Goal: Task Accomplishment & Management: Use online tool/utility

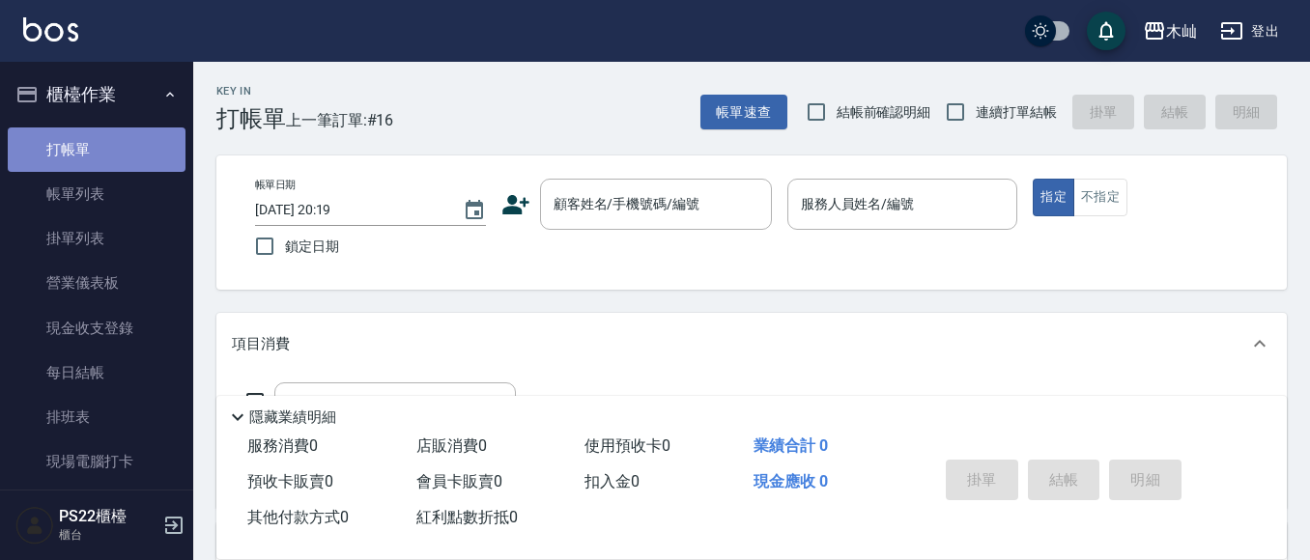
click at [128, 158] on link "打帳單" at bounding box center [97, 150] width 178 height 44
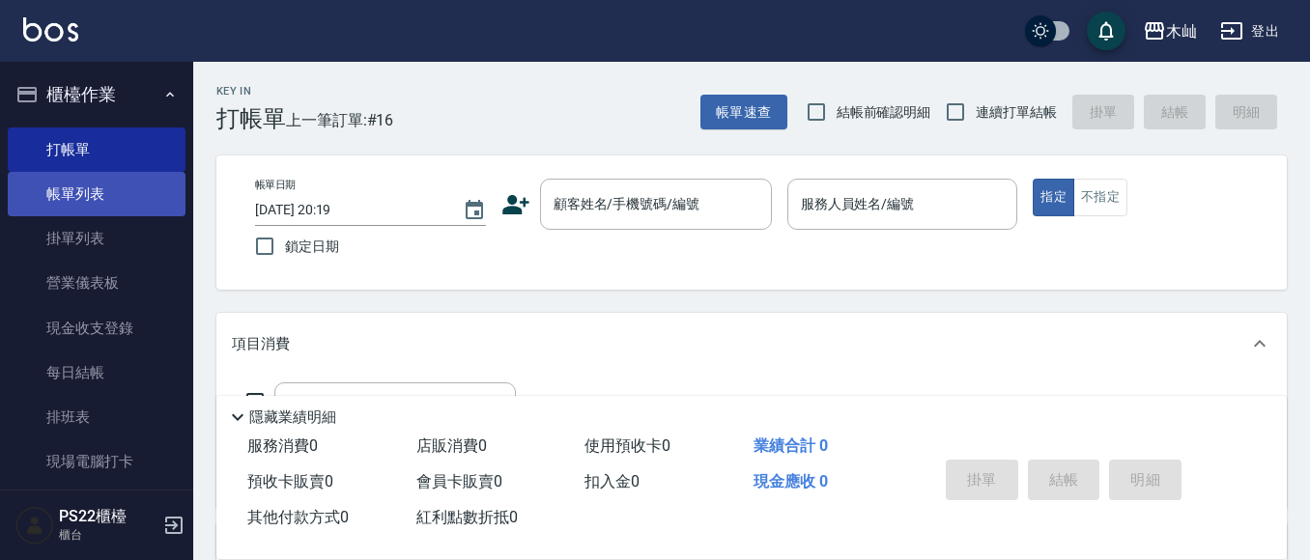
click at [112, 193] on link "帳單列表" at bounding box center [97, 194] width 178 height 44
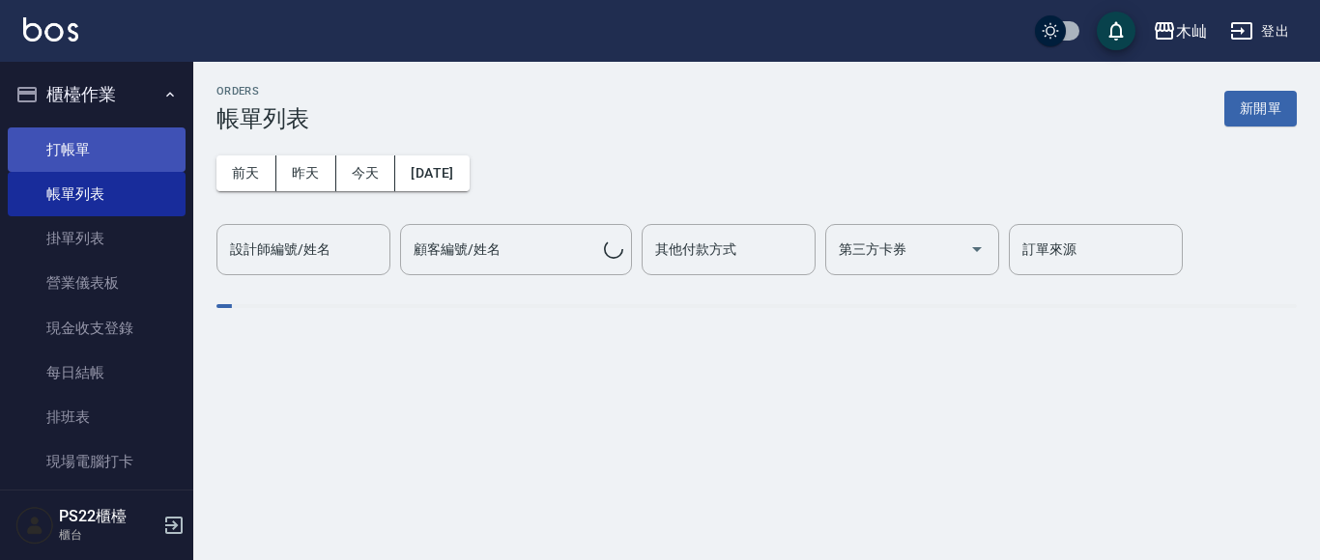
click at [114, 152] on link "打帳單" at bounding box center [97, 150] width 178 height 44
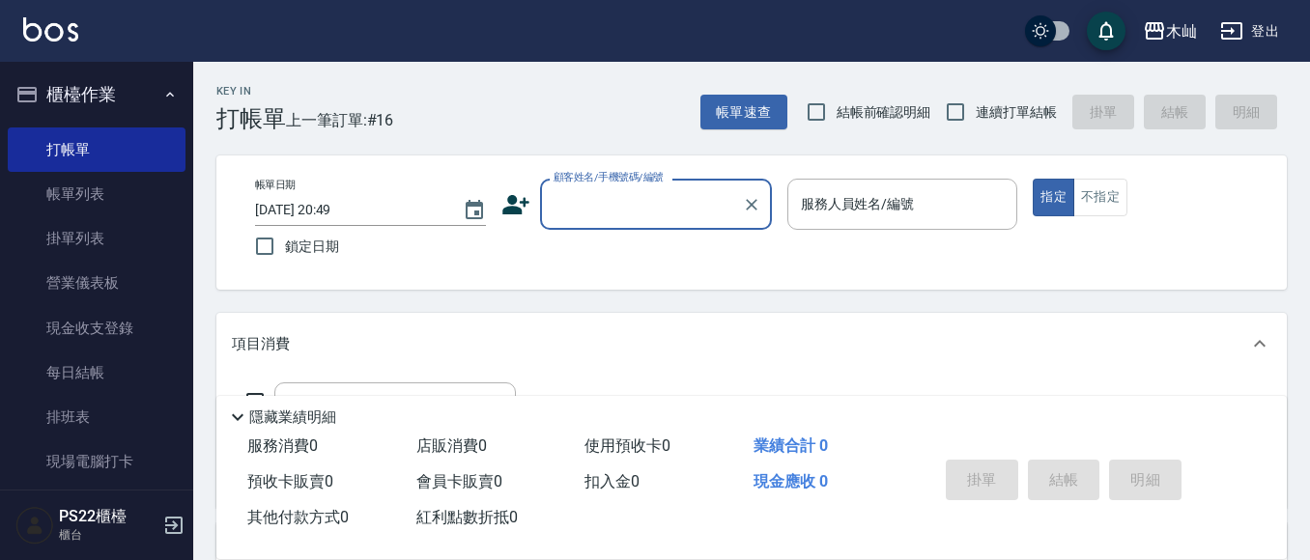
click at [652, 202] on input "顧客姓名/手機號碼/編號" at bounding box center [642, 204] width 186 height 34
click at [668, 254] on li "[PERSON_NAME]/0935322875/" at bounding box center [656, 254] width 232 height 32
type input "[PERSON_NAME]/0935322875/"
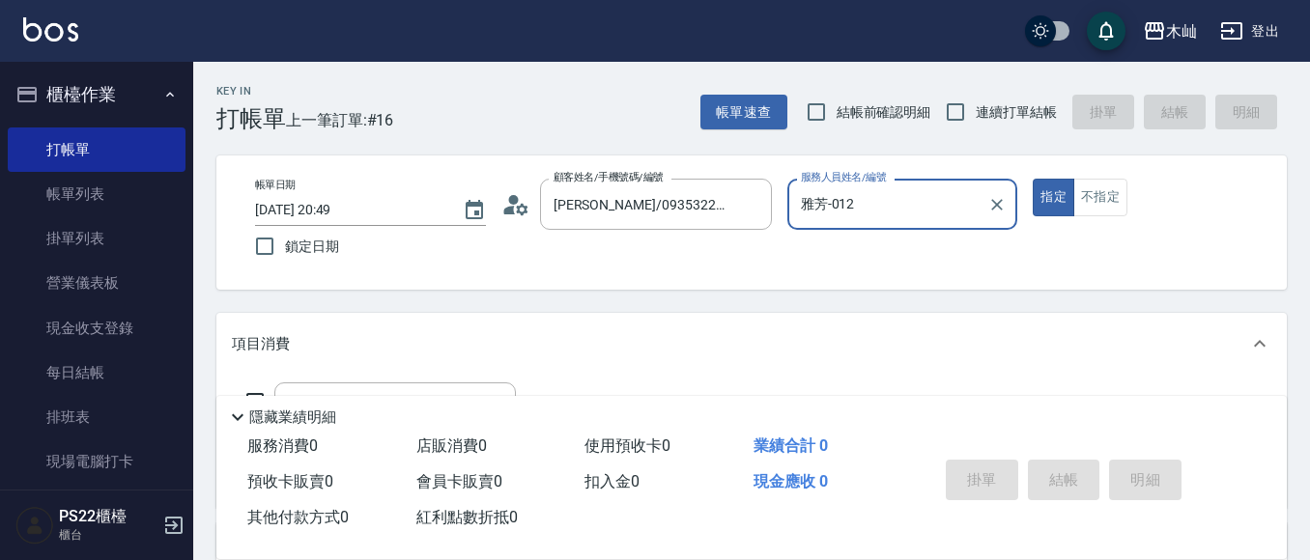
type input "雅芳-012"
click at [625, 302] on div "Key In 打帳單 上一筆訂單:#16 帳單速查 結帳前確認明細 連續打單結帳 掛單 結帳 明細 帳單日期 [DATE] 20:49 鎖定日期 顧客姓名/手…" at bounding box center [751, 501] width 1117 height 879
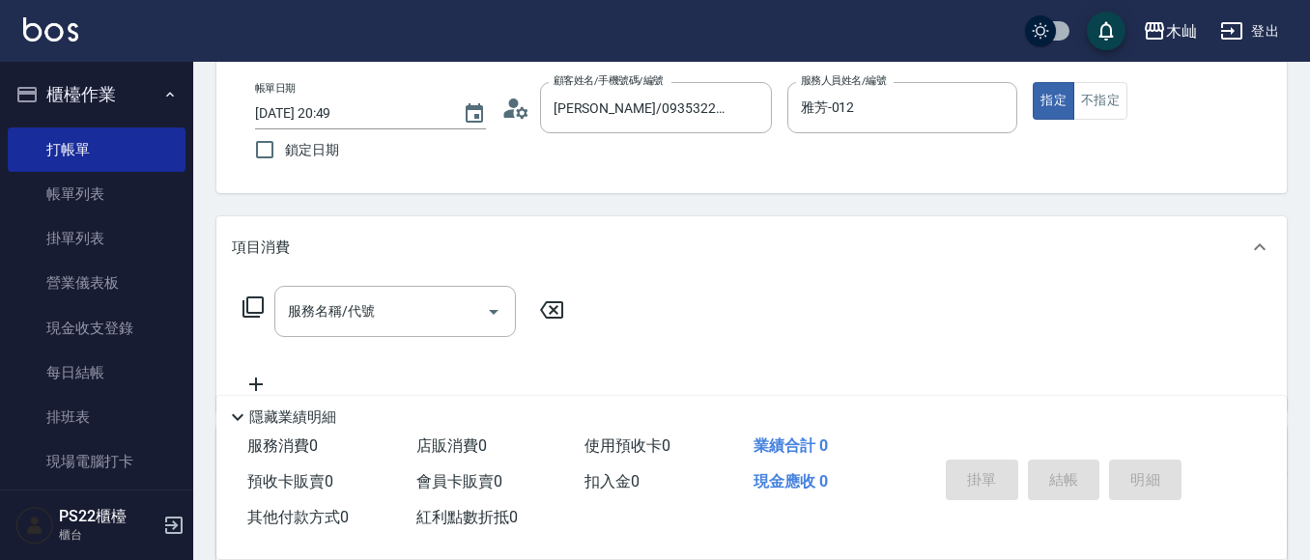
click at [433, 205] on div "Key In 打帳單 上一筆訂單:#16 帳單速查 結帳前確認明細 連續打單結帳 掛單 結帳 明細 帳單日期 [DATE] 20:49 鎖定日期 顧客姓名/手…" at bounding box center [751, 404] width 1117 height 879
click at [369, 306] on div "服務名稱/代號 服務名稱/代號" at bounding box center [395, 311] width 242 height 51
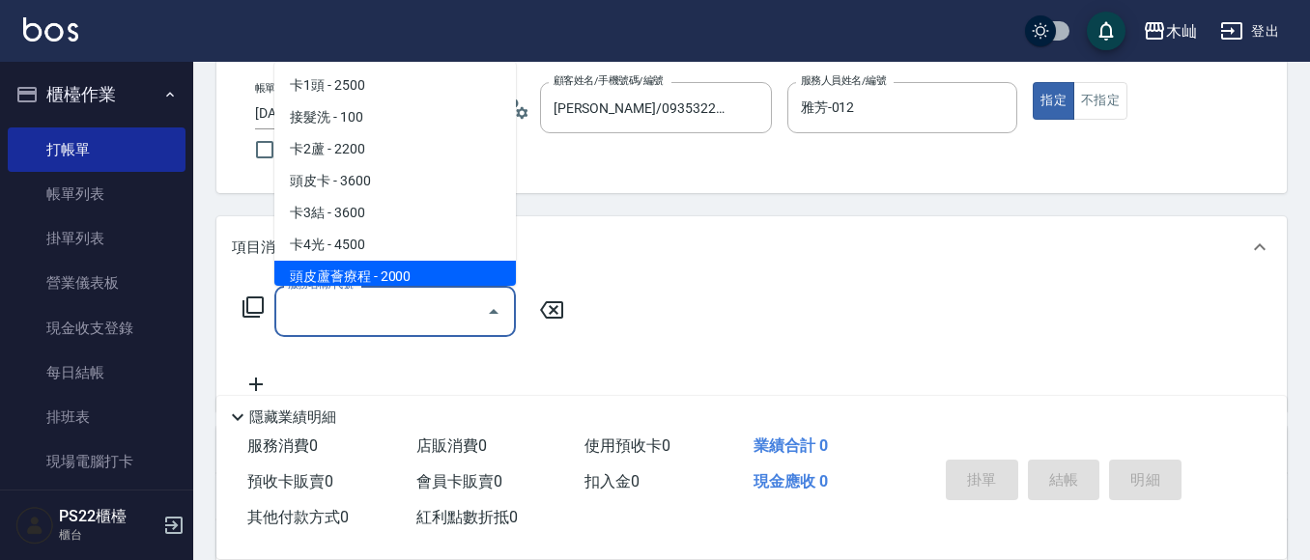
click at [425, 317] on input "服務名稱/代號" at bounding box center [380, 312] width 195 height 34
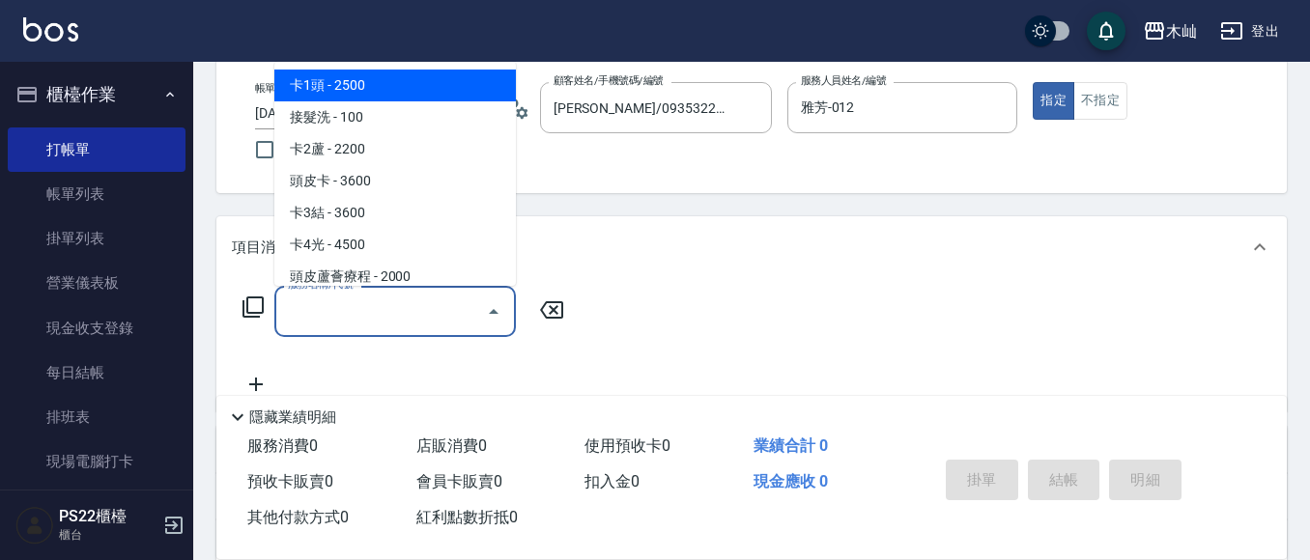
click at [425, 317] on input "服務名稱/代號" at bounding box center [380, 312] width 195 height 34
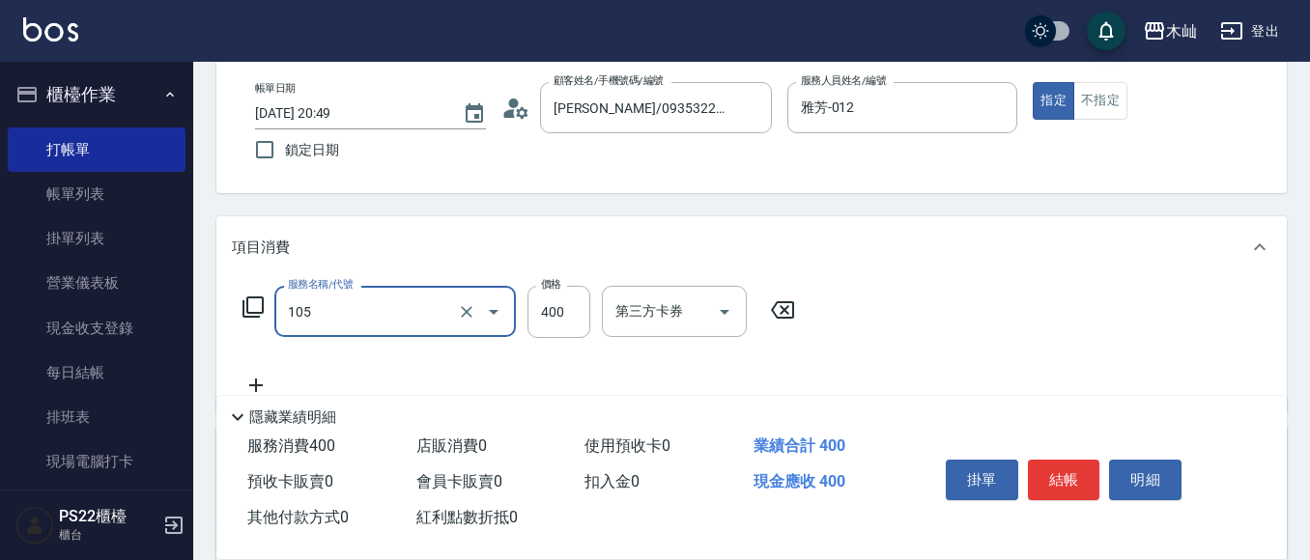
type input "A級單剪(105)"
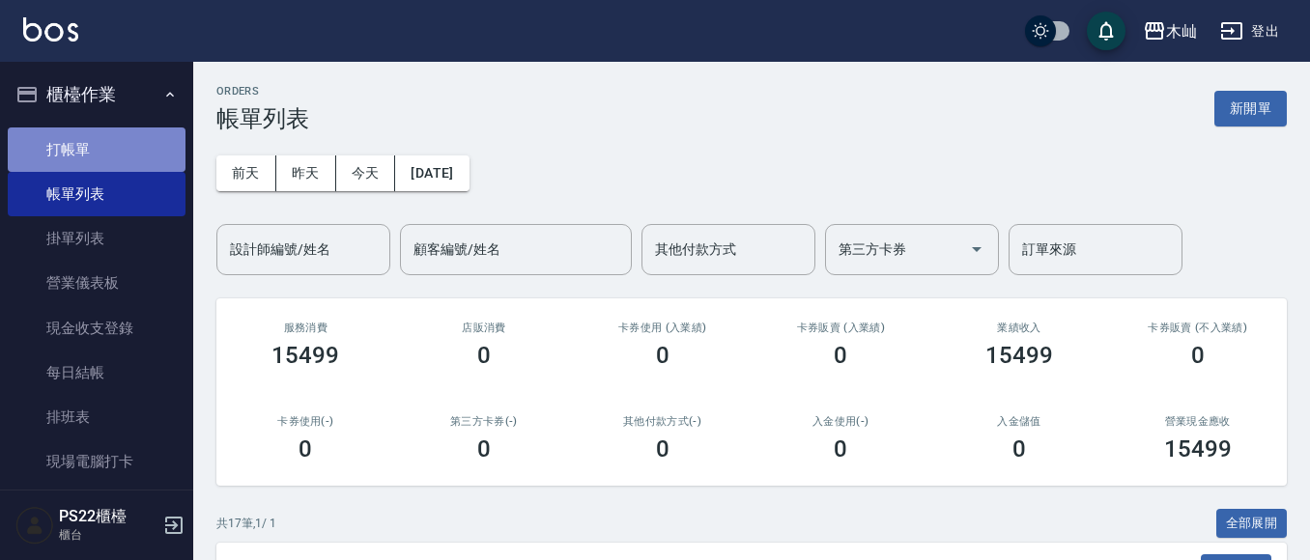
click at [155, 144] on link "打帳單" at bounding box center [97, 150] width 178 height 44
